Goal: Check status: Check status

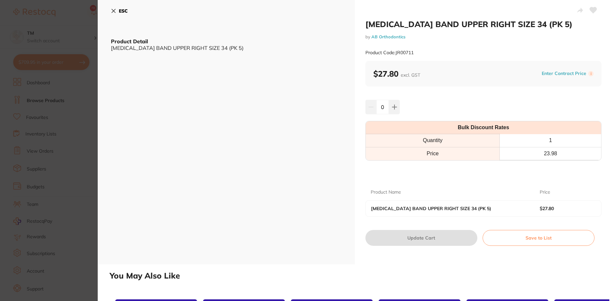
click at [114, 12] on icon at bounding box center [113, 10] width 5 height 5
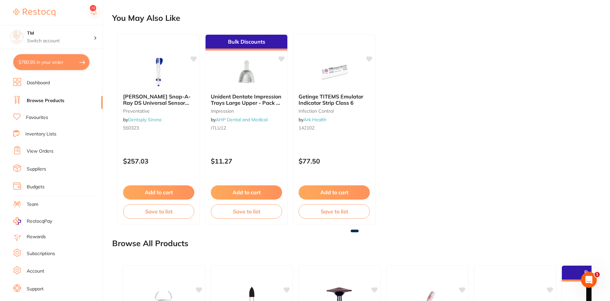
click at [37, 153] on link "View Orders" at bounding box center [40, 151] width 27 height 7
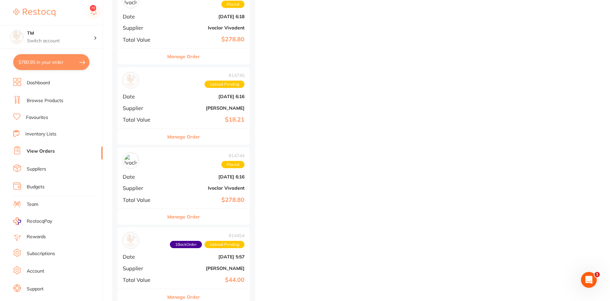
scroll to position [14450, 0]
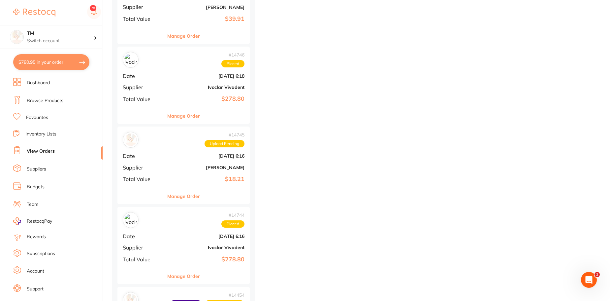
click at [151, 144] on div "# 14745 Upload Pending" at bounding box center [184, 140] width 122 height 16
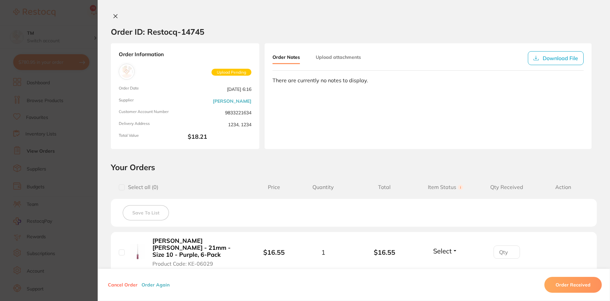
click at [111, 17] on button at bounding box center [115, 16] width 9 height 7
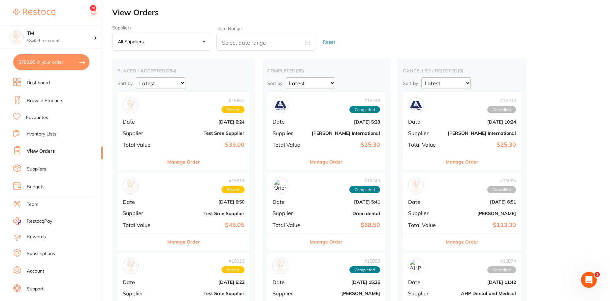
click at [39, 84] on link "Dashboard" at bounding box center [38, 83] width 23 height 7
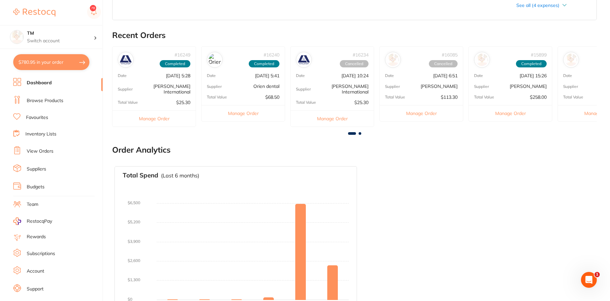
scroll to position [185, 0]
